Goal: Task Accomplishment & Management: Manage account settings

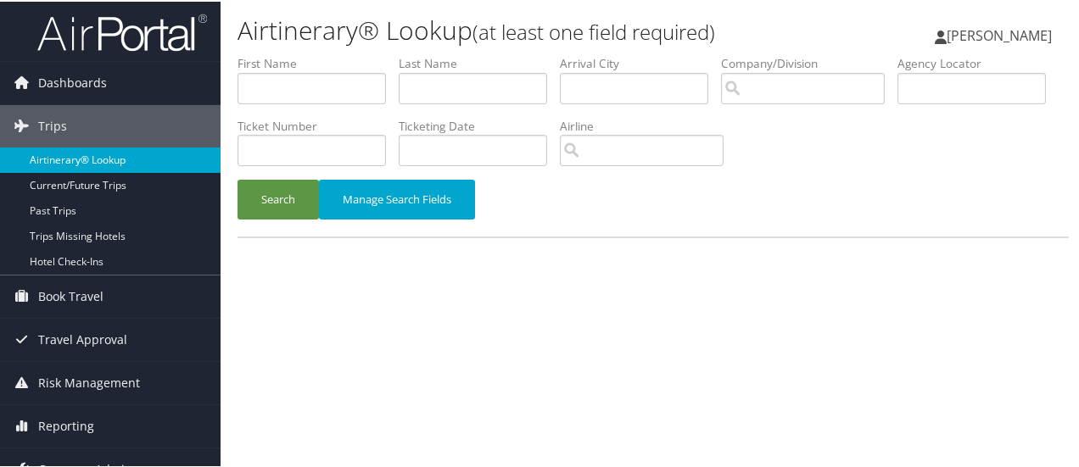
click at [109, 158] on link "Airtinerary® Lookup" at bounding box center [110, 158] width 221 height 25
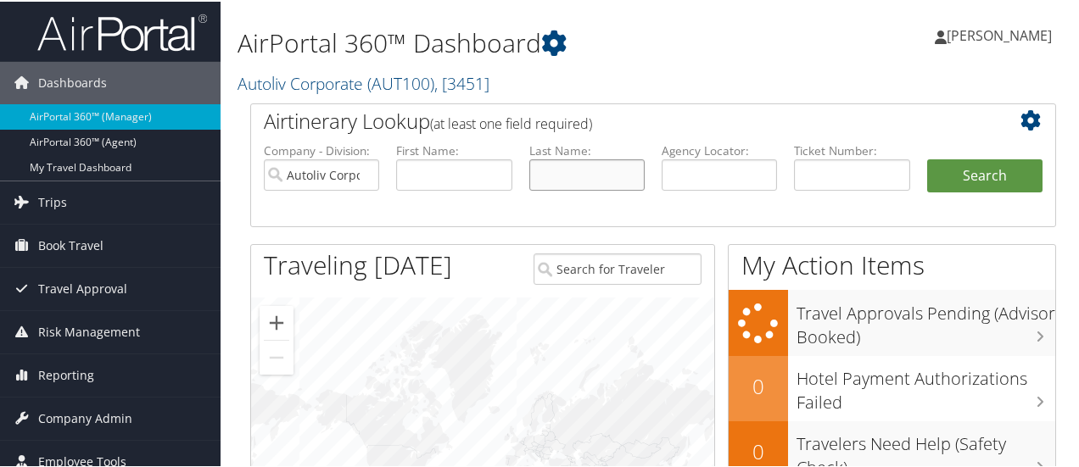
click at [581, 163] on input "text" at bounding box center [586, 173] width 115 height 31
type input "edwards"
click at [927, 158] on button "Search" at bounding box center [984, 175] width 115 height 34
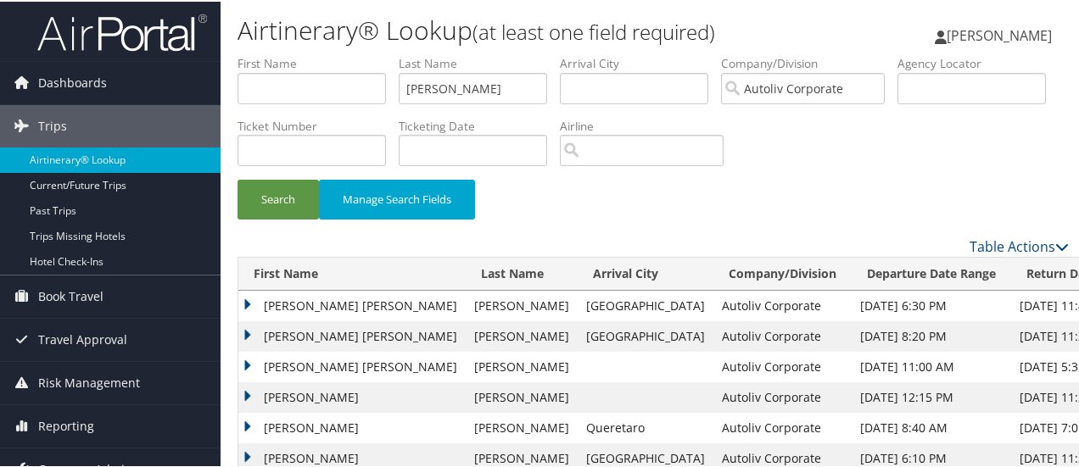
click at [250, 299] on td "LAURA ANNE" at bounding box center [351, 304] width 227 height 31
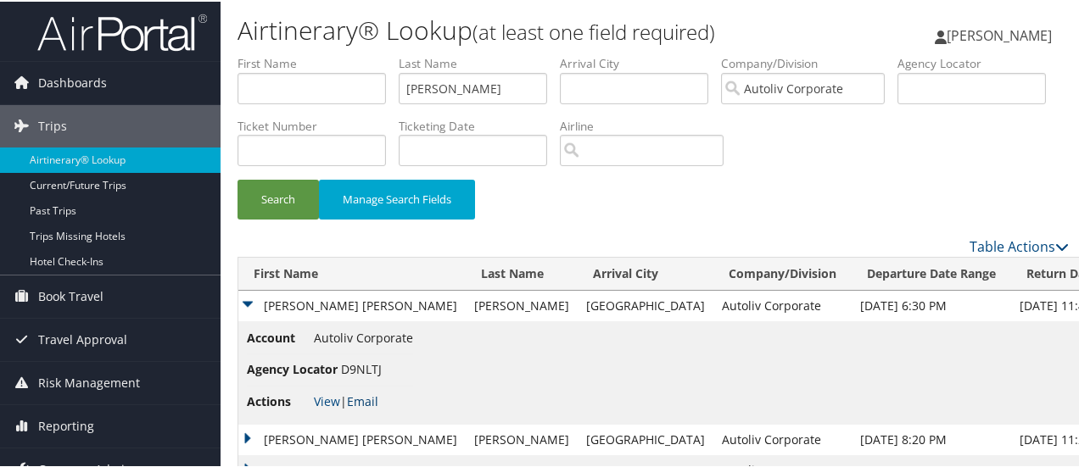
click at [367, 404] on link "Email" at bounding box center [362, 400] width 31 height 16
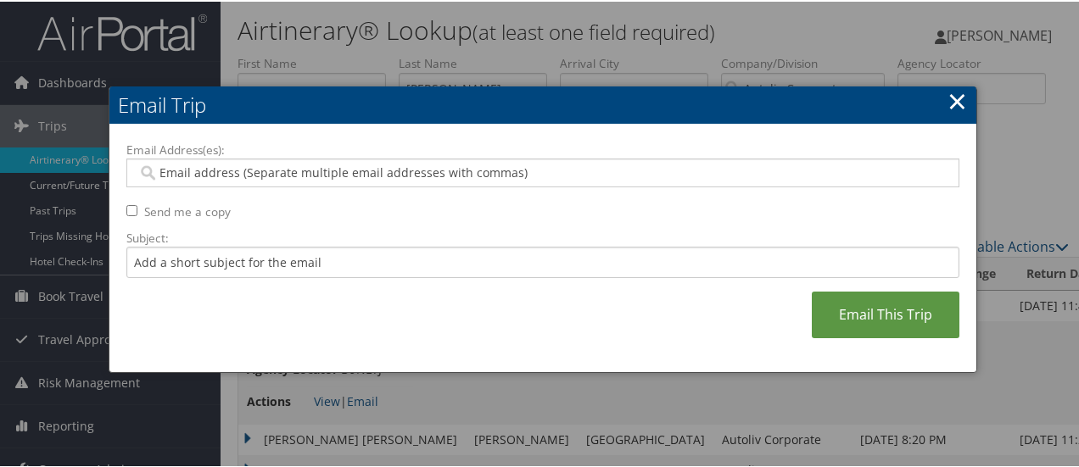
click at [273, 168] on input "Email Address(es):" at bounding box center [543, 171] width 812 height 17
type input "j"
type input "kelly"
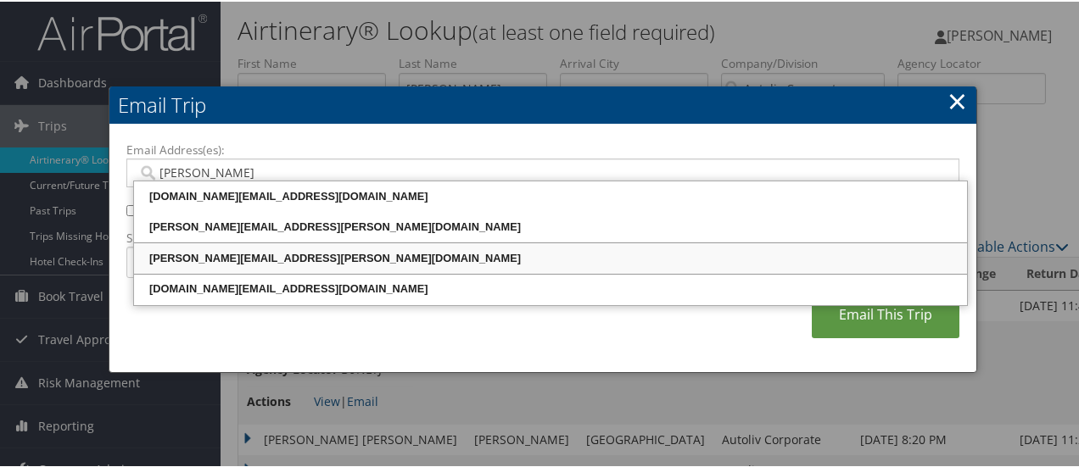
click at [273, 251] on div "KELLY.TAULBEE@AUTOLIV.COM" at bounding box center [551, 257] width 828 height 17
type input "KELLY.TAULBEE@AUTOLIV.COM"
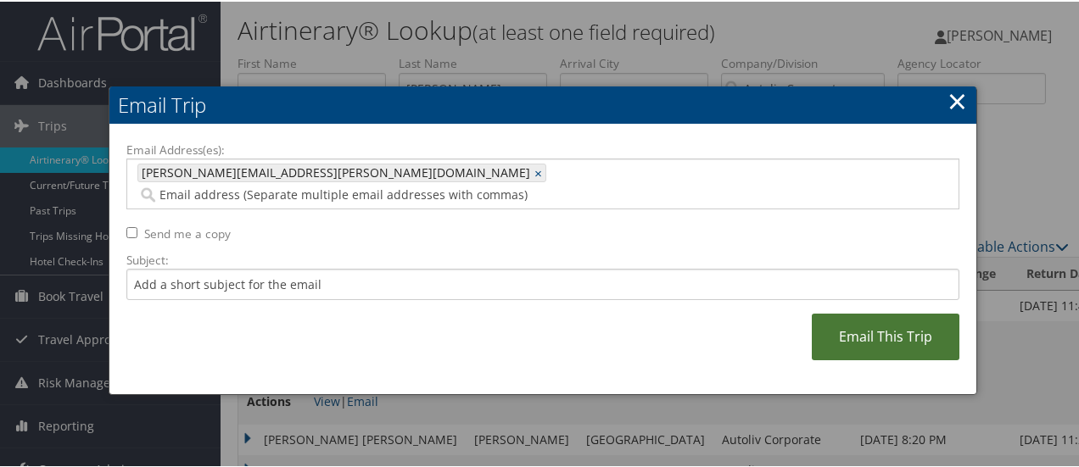
click at [893, 321] on link "Email This Trip" at bounding box center [886, 335] width 148 height 47
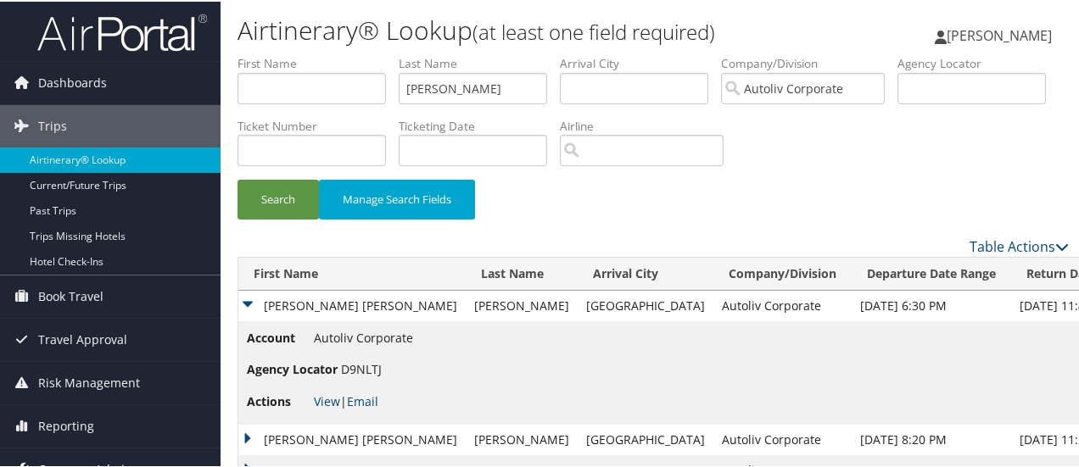
click at [146, 454] on link "Company Admin" at bounding box center [110, 468] width 221 height 42
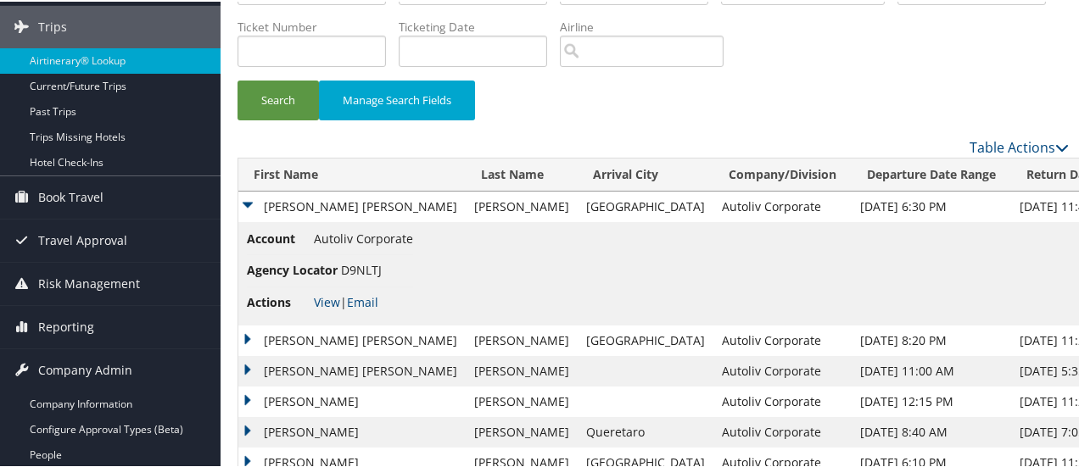
scroll to position [124, 0]
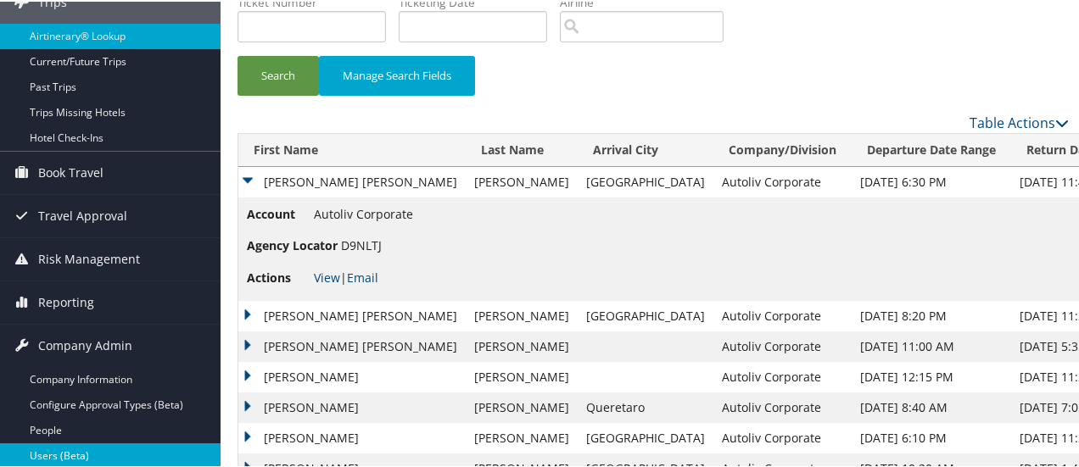
click at [124, 448] on link "Users (Beta)" at bounding box center [110, 454] width 221 height 25
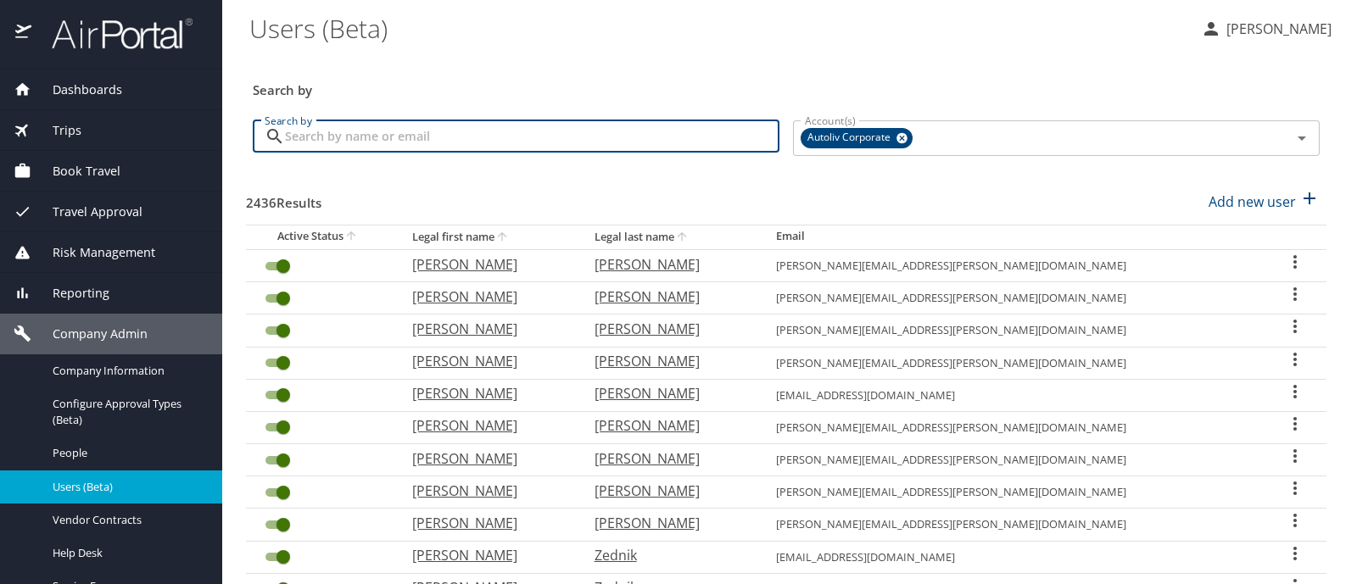
click at [372, 136] on input "Search by" at bounding box center [532, 136] width 495 height 32
type input "[PERSON_NAME]"
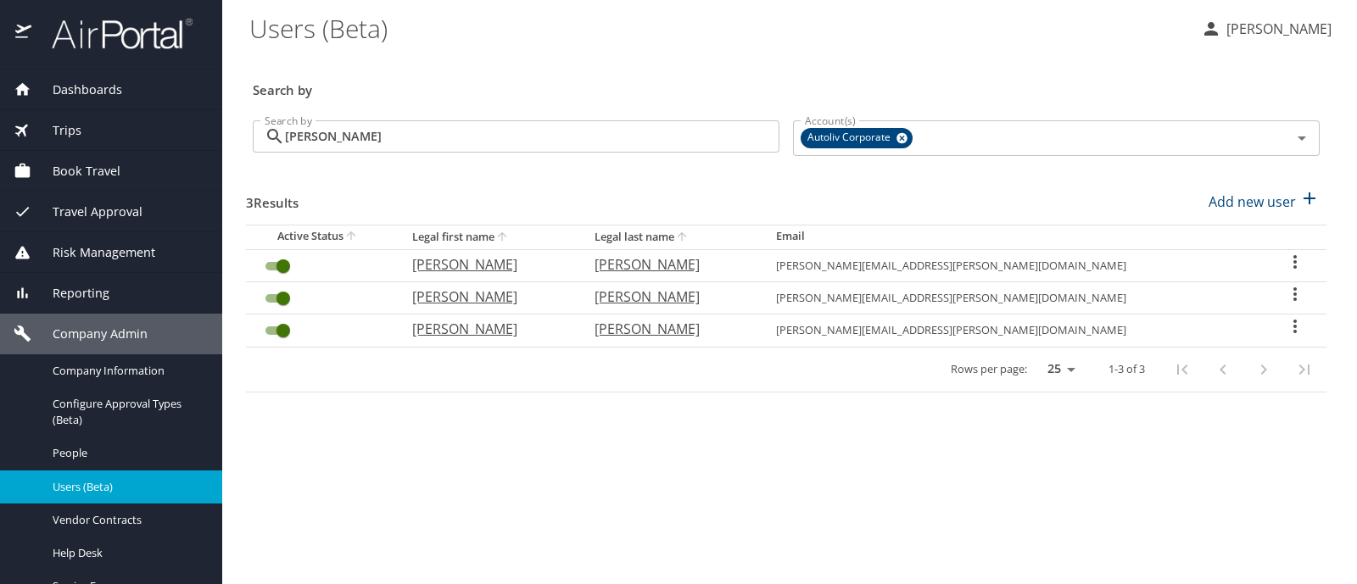
click at [1294, 293] on icon "User Search Table" at bounding box center [1295, 295] width 3 height 14
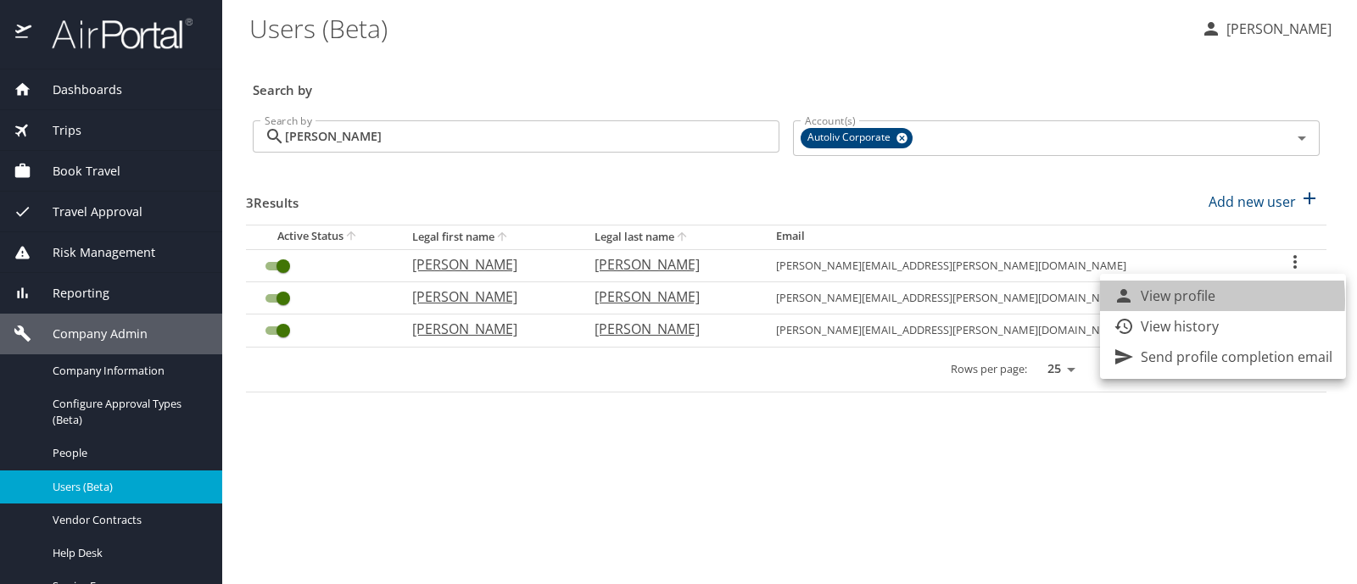
click at [1169, 300] on p "View profile" at bounding box center [1178, 296] width 75 height 20
select select "US"
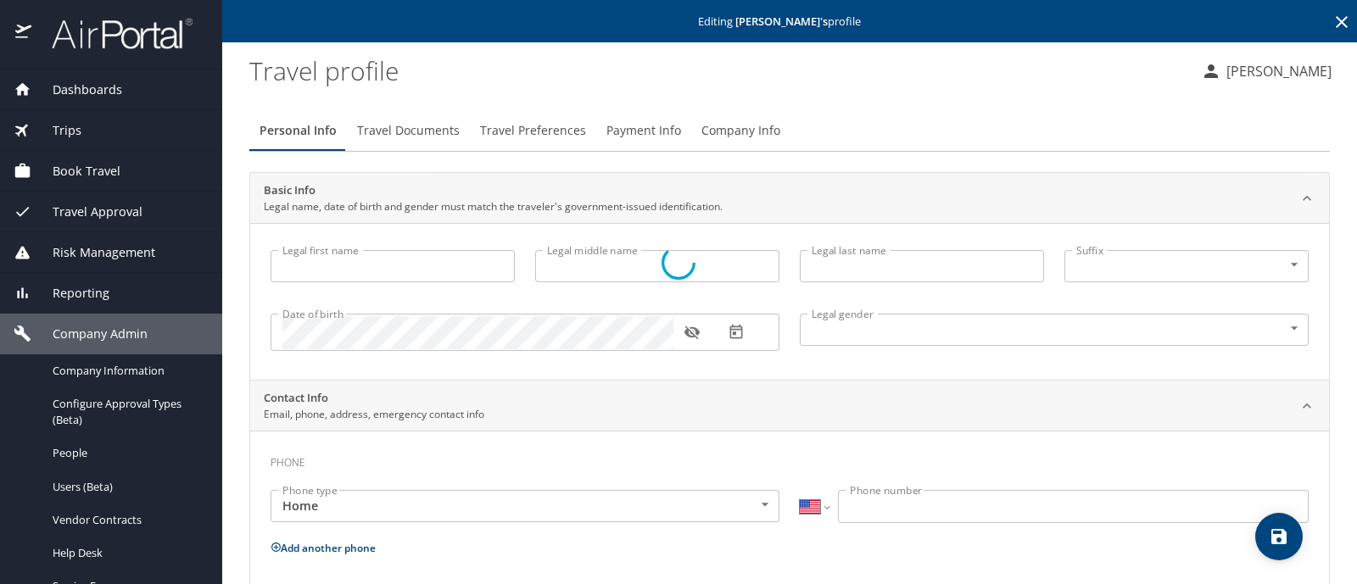
type input "[PERSON_NAME]"
type input "[DEMOGRAPHIC_DATA]"
type input "[PERSON_NAME]"
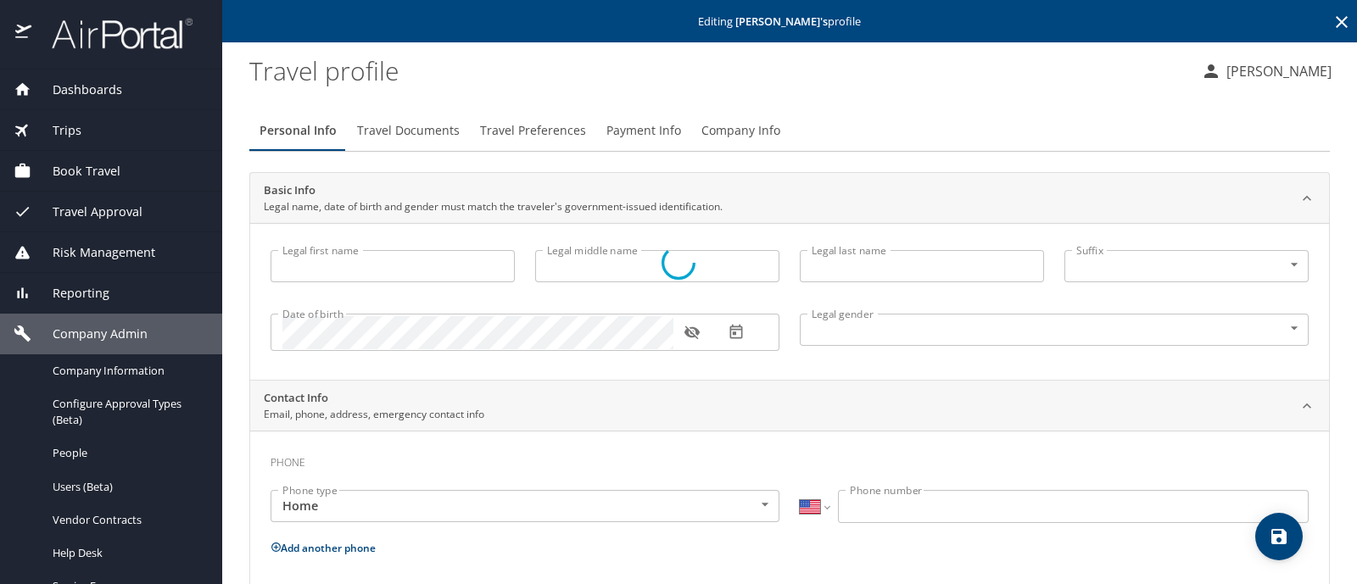
select select "AT"
type input "057 702 061"
select select "AT"
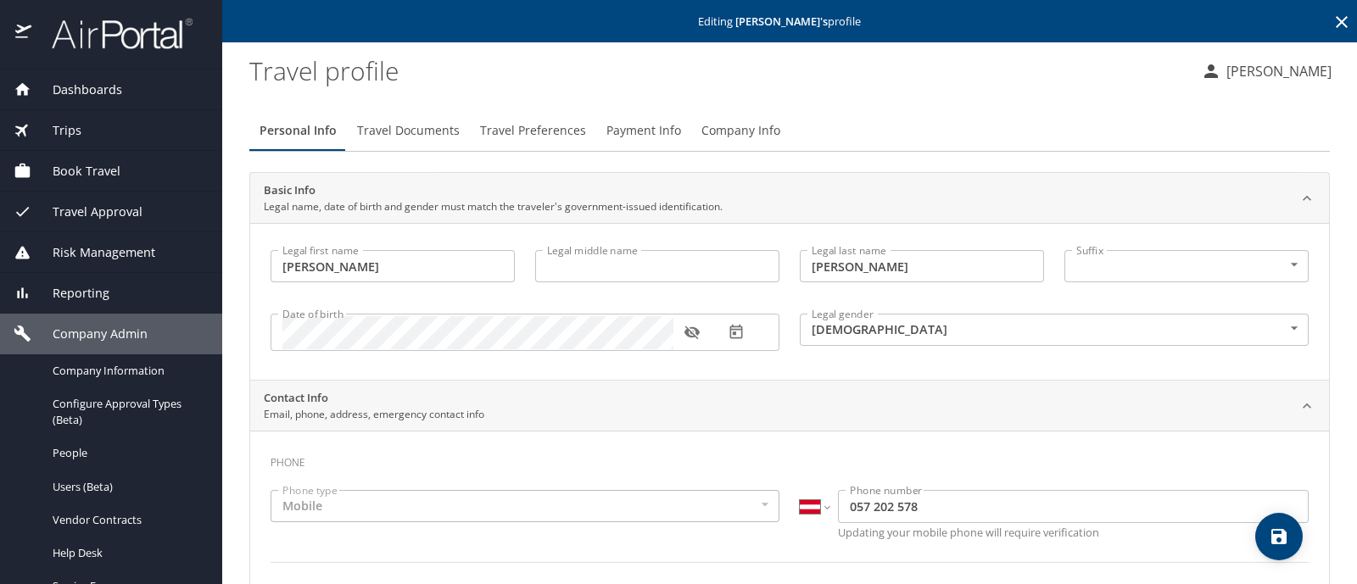
click at [651, 128] on span "Payment Info" at bounding box center [643, 130] width 75 height 21
